Goal: Information Seeking & Learning: Check status

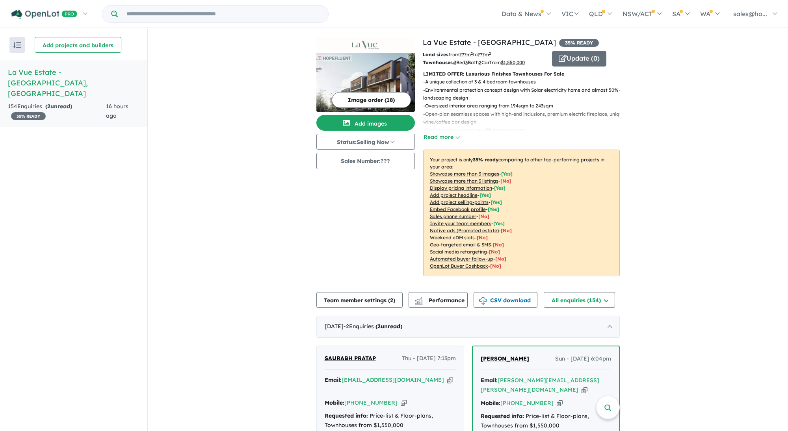
scroll to position [262, 0]
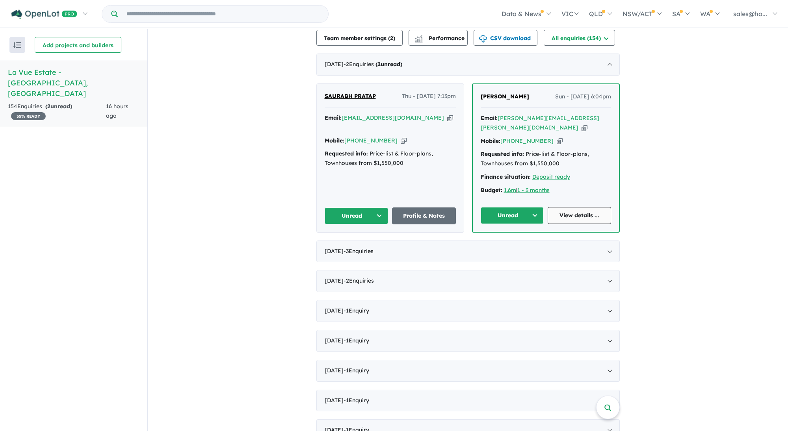
click at [568, 207] on link "View details ..." at bounding box center [579, 215] width 63 height 17
click at [418, 208] on link "Profile & Notes" at bounding box center [424, 216] width 64 height 17
click at [403, 241] on div "[DATE] - 3 Enquir ies ( 0 unread)" at bounding box center [467, 252] width 303 height 22
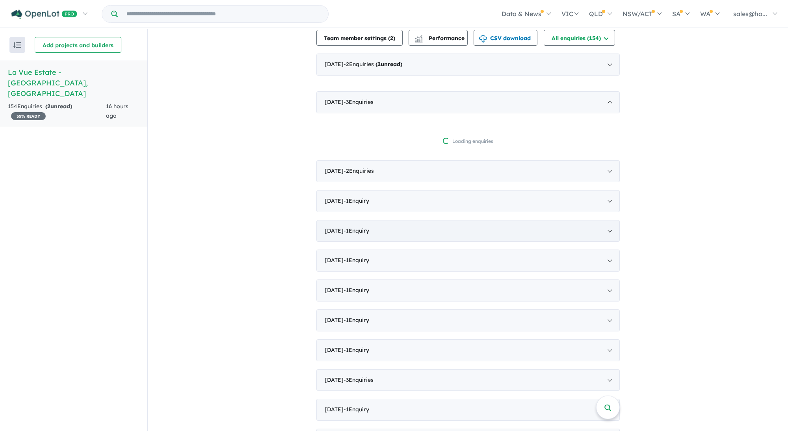
scroll to position [1, 0]
